Goal: Task Accomplishment & Management: Use online tool/utility

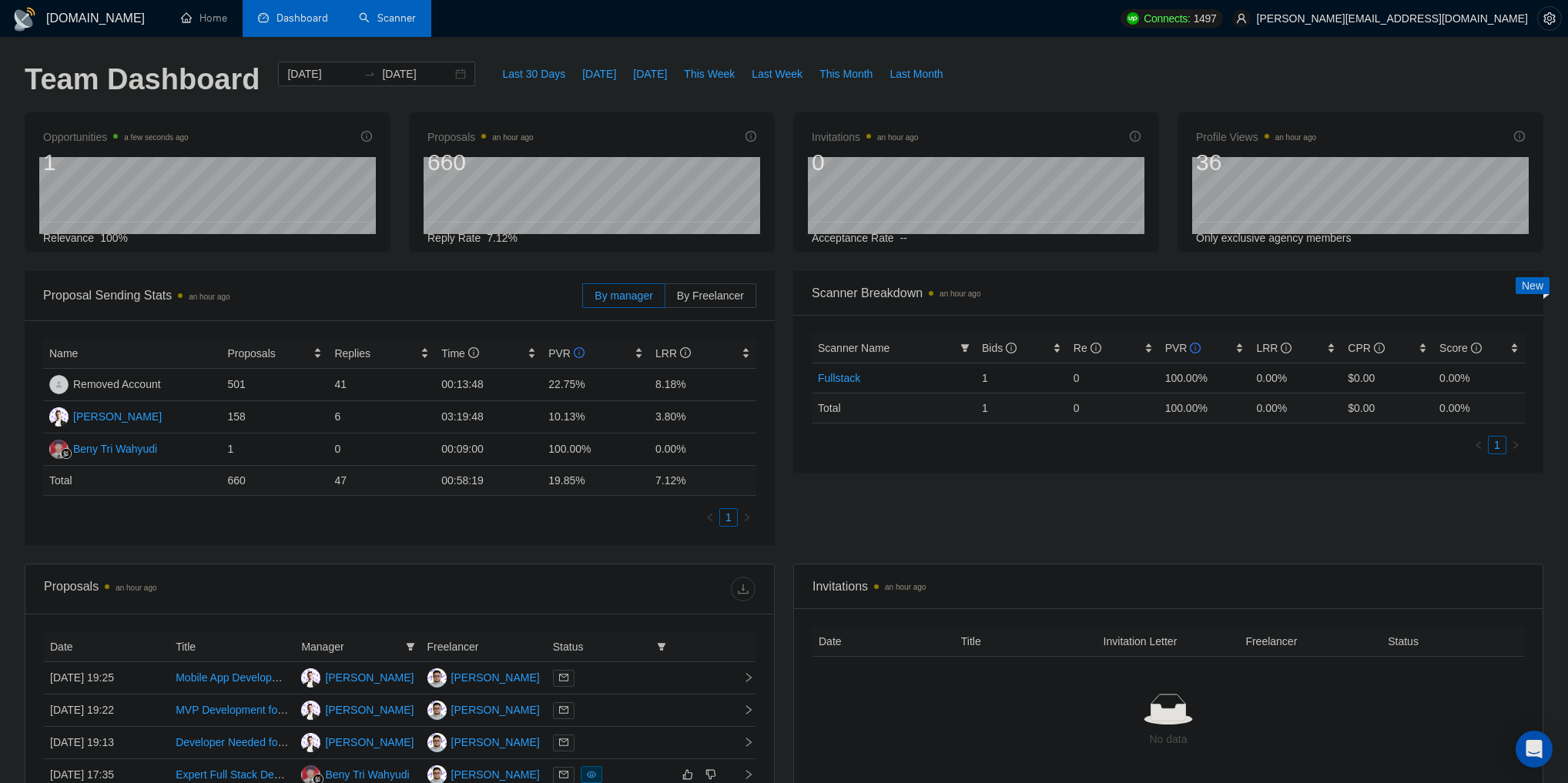
click at [389, 15] on link "Scanner" at bounding box center [388, 18] width 57 height 13
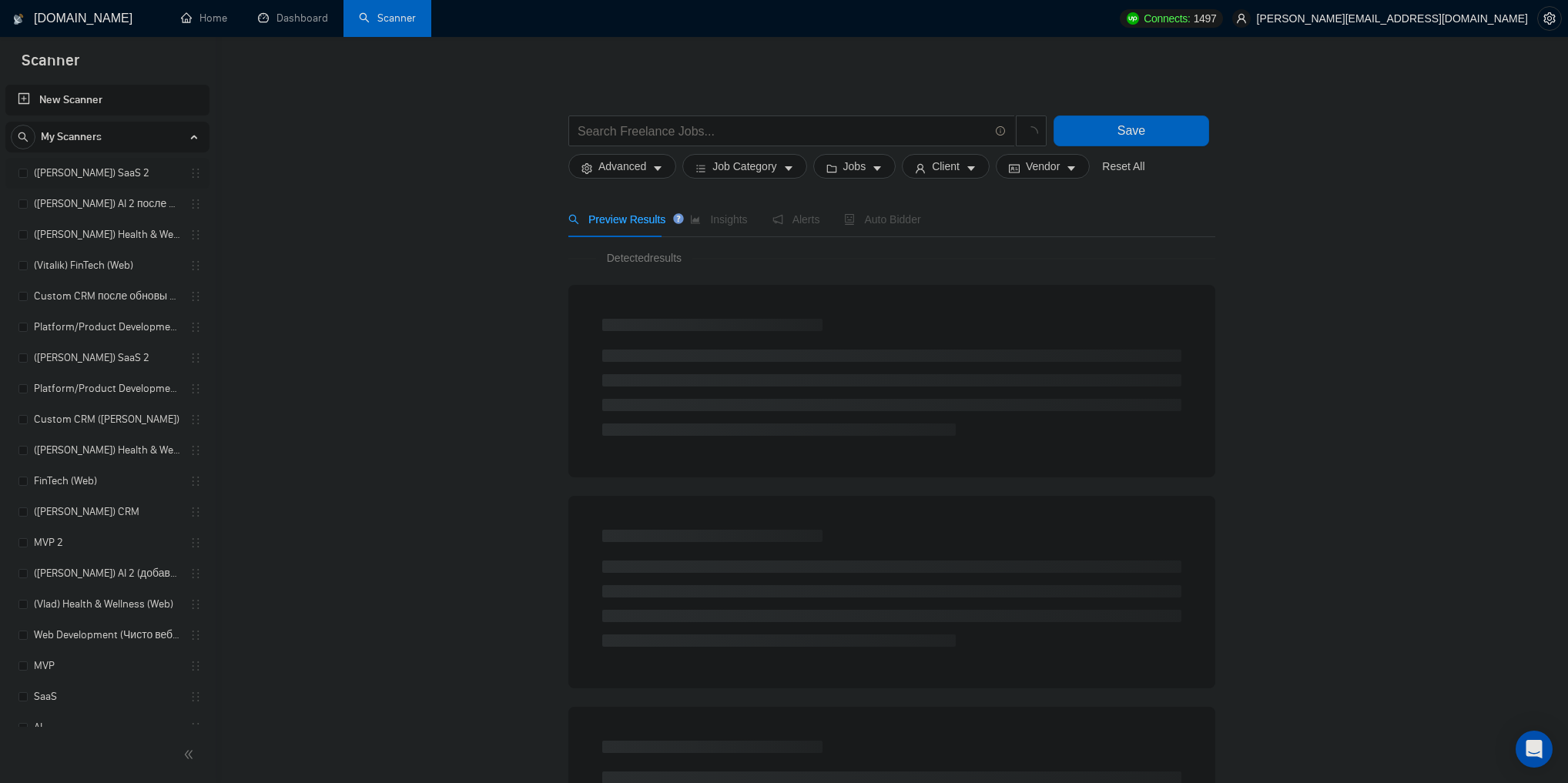
click at [91, 172] on link "([PERSON_NAME]) SaaS 2" at bounding box center [108, 173] width 147 height 31
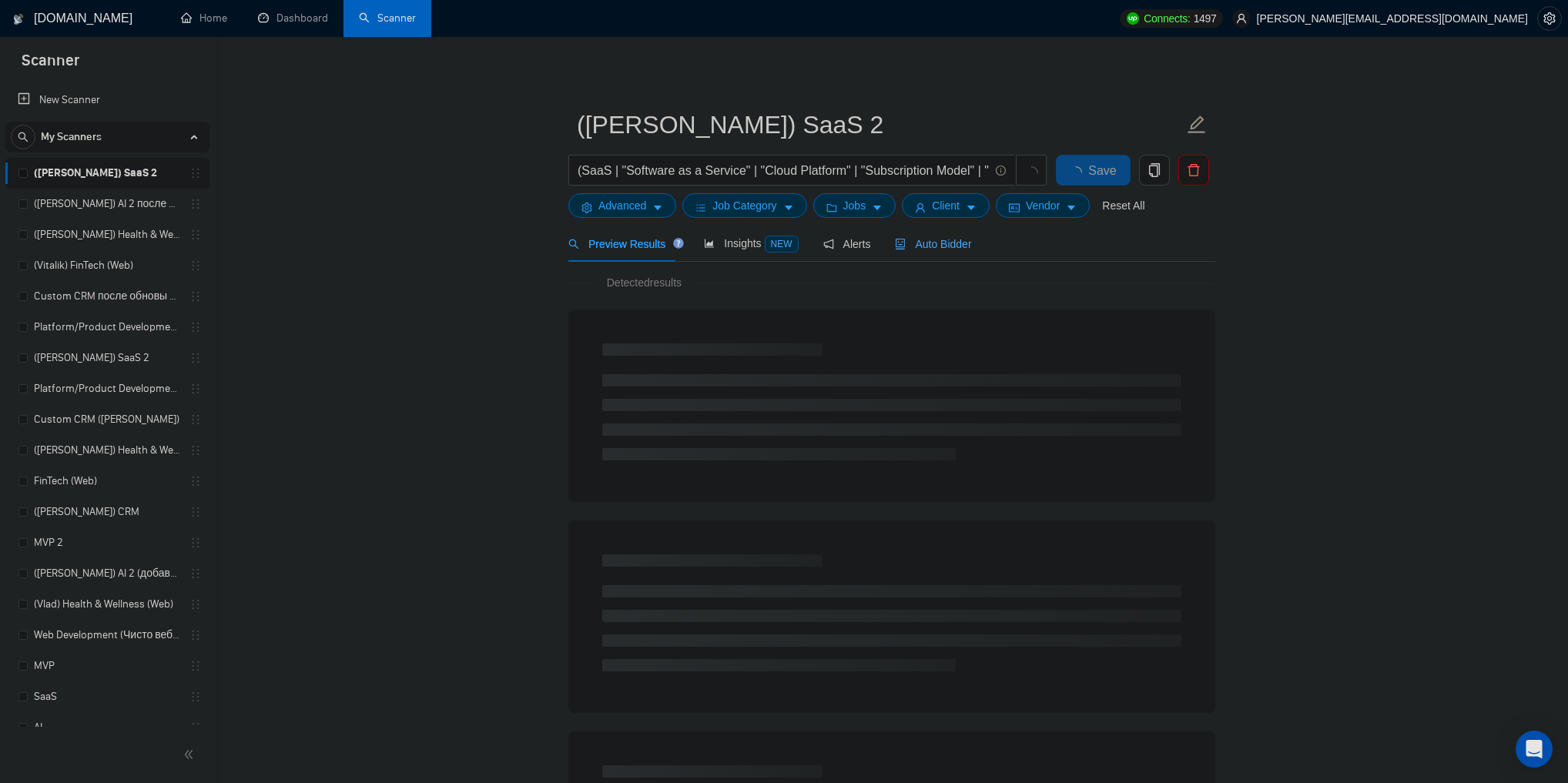
click at [945, 252] on div "Auto Bidder" at bounding box center [933, 244] width 76 height 17
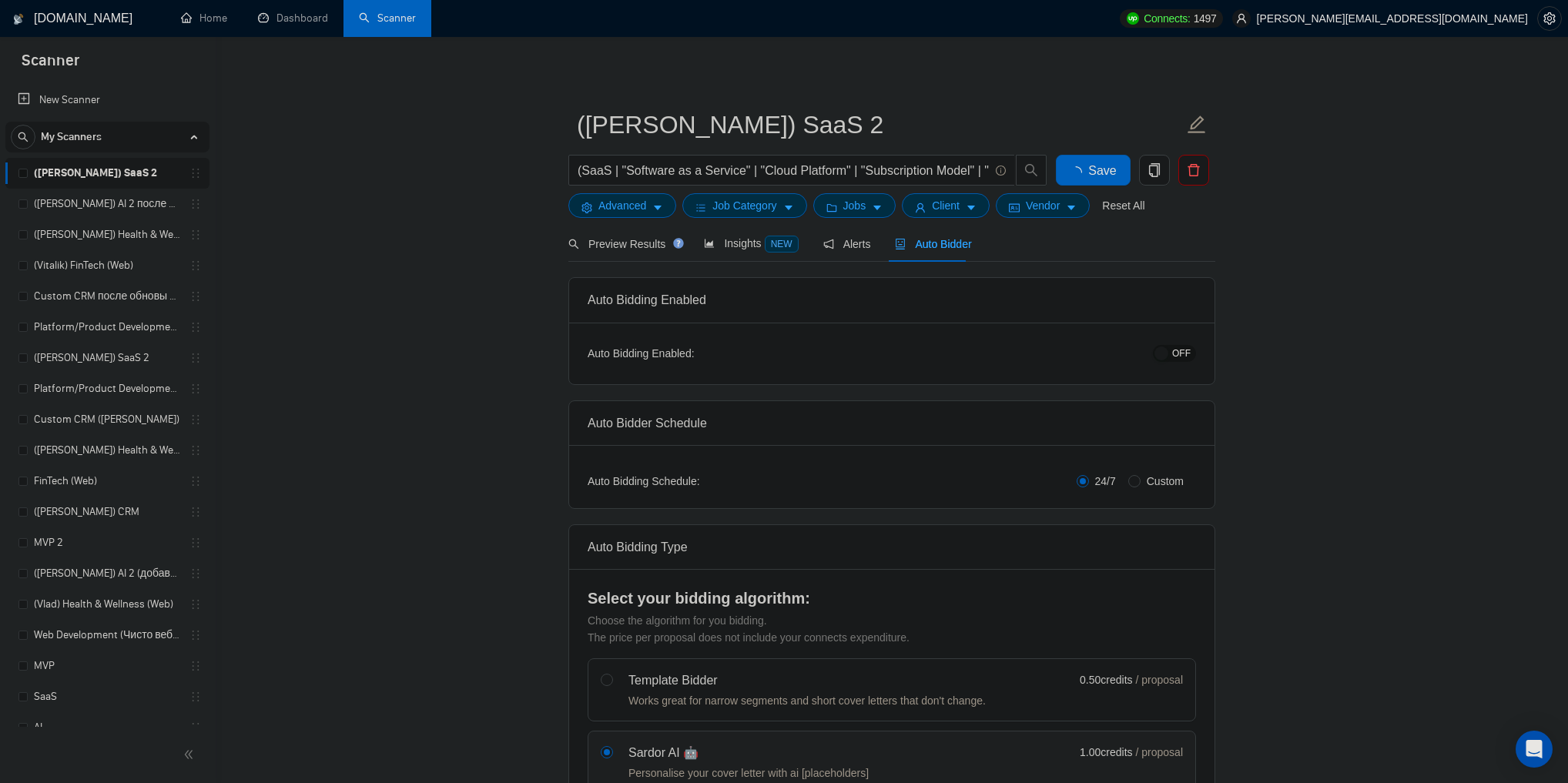
click at [1175, 346] on span "OFF" at bounding box center [1181, 353] width 18 height 17
click at [1093, 170] on span "Save" at bounding box center [1093, 170] width 28 height 19
click at [111, 209] on link "([PERSON_NAME]) AI 2 после обновы профиля" at bounding box center [108, 204] width 147 height 31
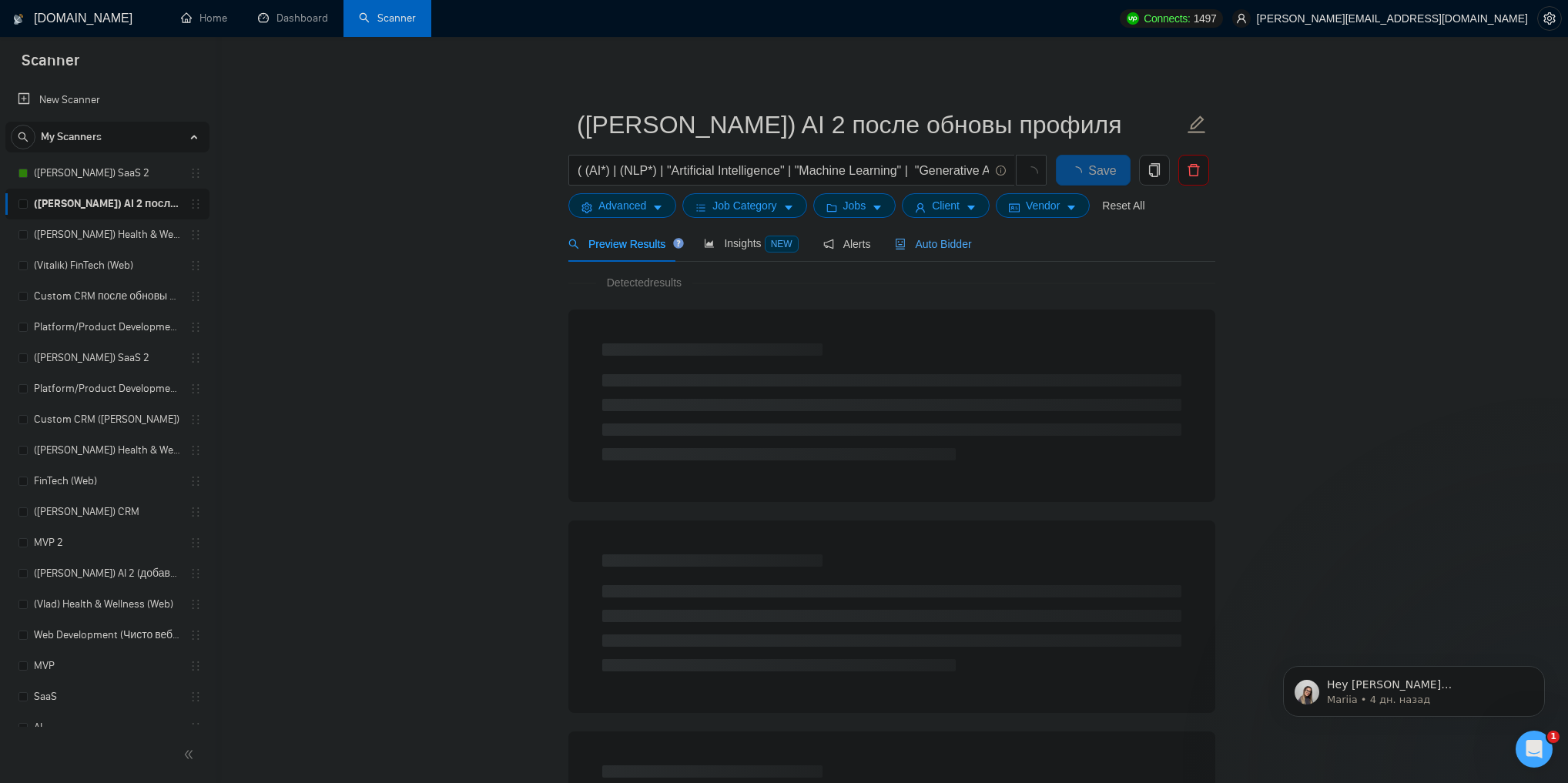
click at [952, 249] on span "Auto Bidder" at bounding box center [933, 244] width 76 height 12
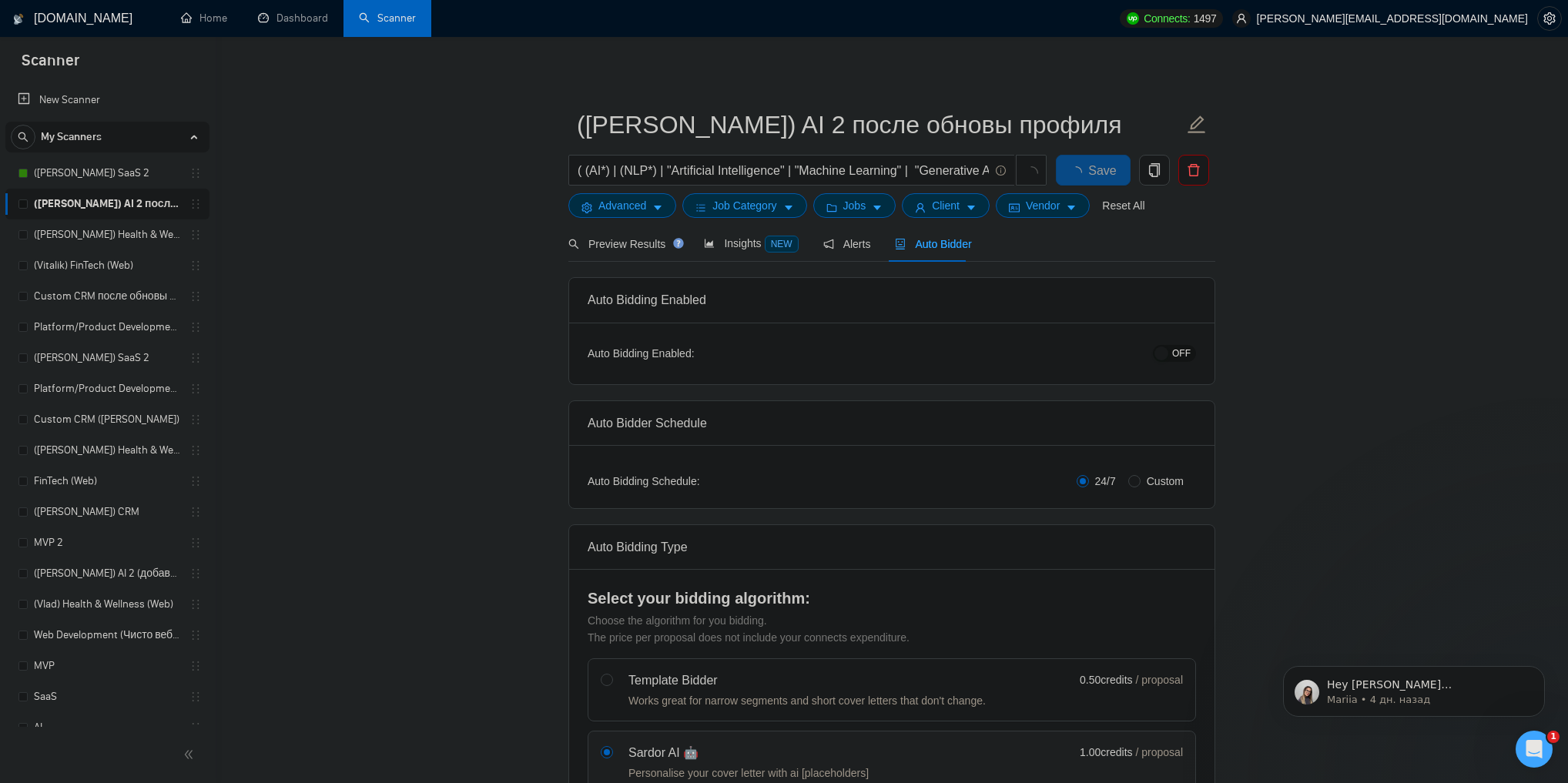
click at [1179, 353] on span "OFF" at bounding box center [1181, 353] width 18 height 17
click at [1074, 170] on button "Save" at bounding box center [1093, 170] width 75 height 31
click at [108, 238] on link "([PERSON_NAME]) Health & Wellness (Web) после обновы профиля" at bounding box center [108, 235] width 147 height 31
